Goal: Task Accomplishment & Management: Manage account settings

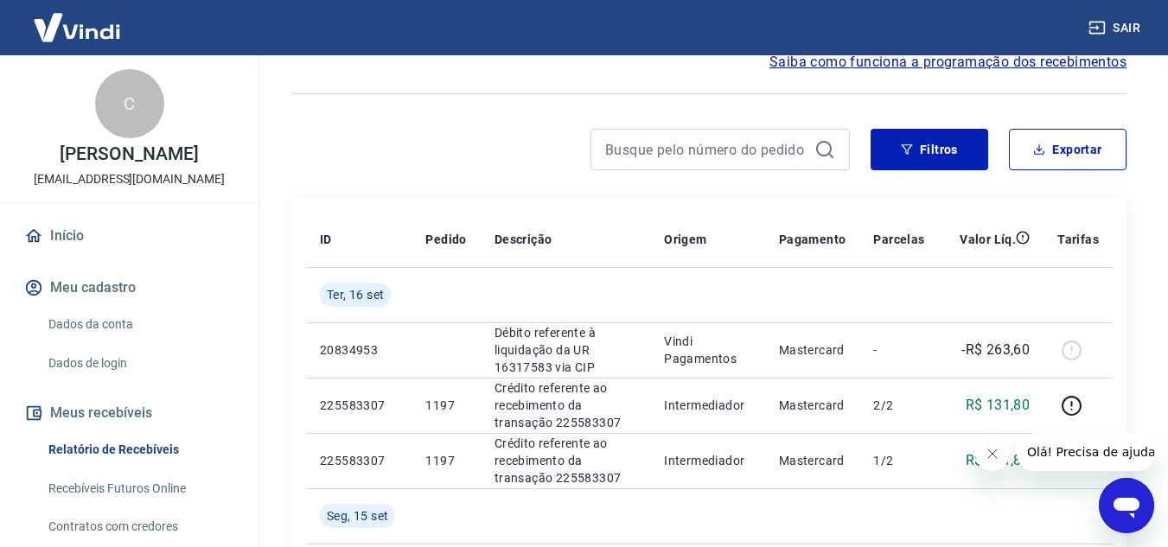
click at [993, 458] on icon "Fechar mensagem da empresa" at bounding box center [992, 454] width 14 height 14
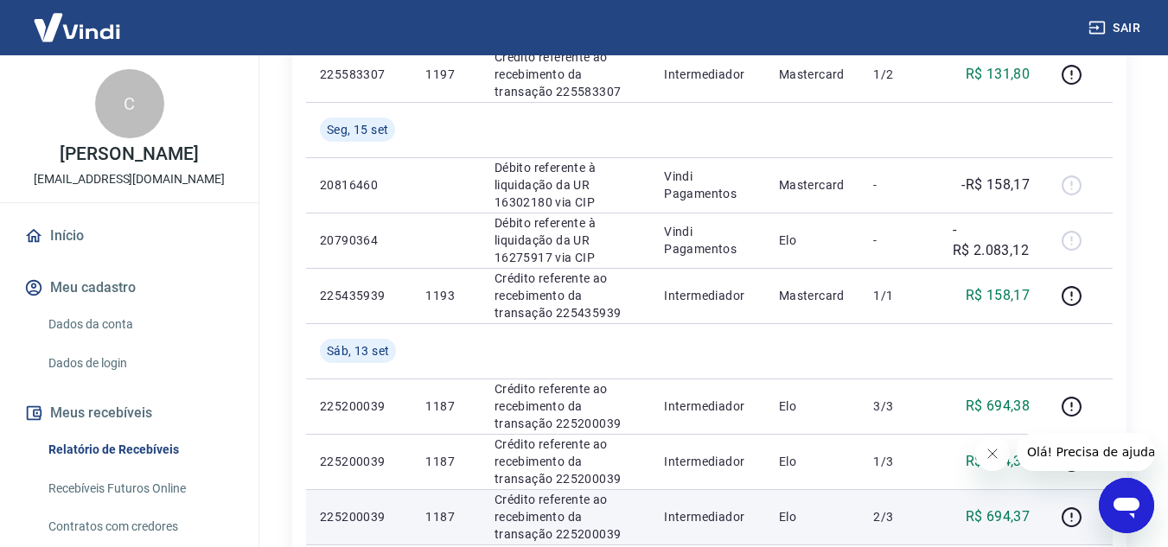
scroll to position [432, 0]
